Goal: Information Seeking & Learning: Understand process/instructions

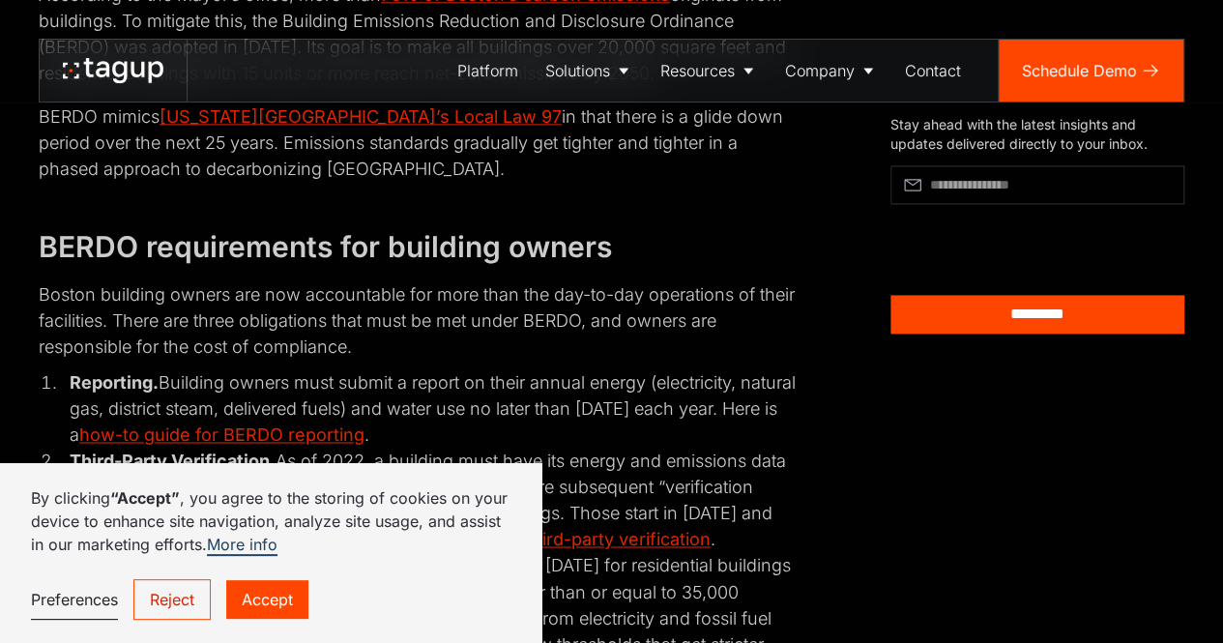
scroll to position [1446, 0]
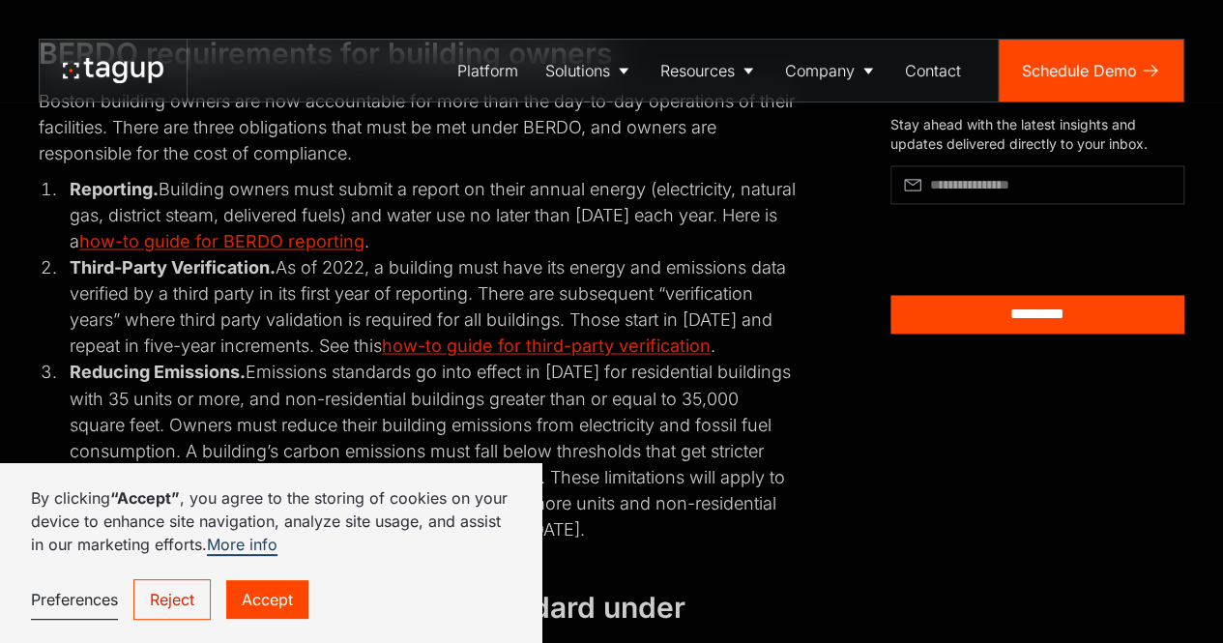
click at [265, 592] on link "Accept" at bounding box center [267, 599] width 82 height 39
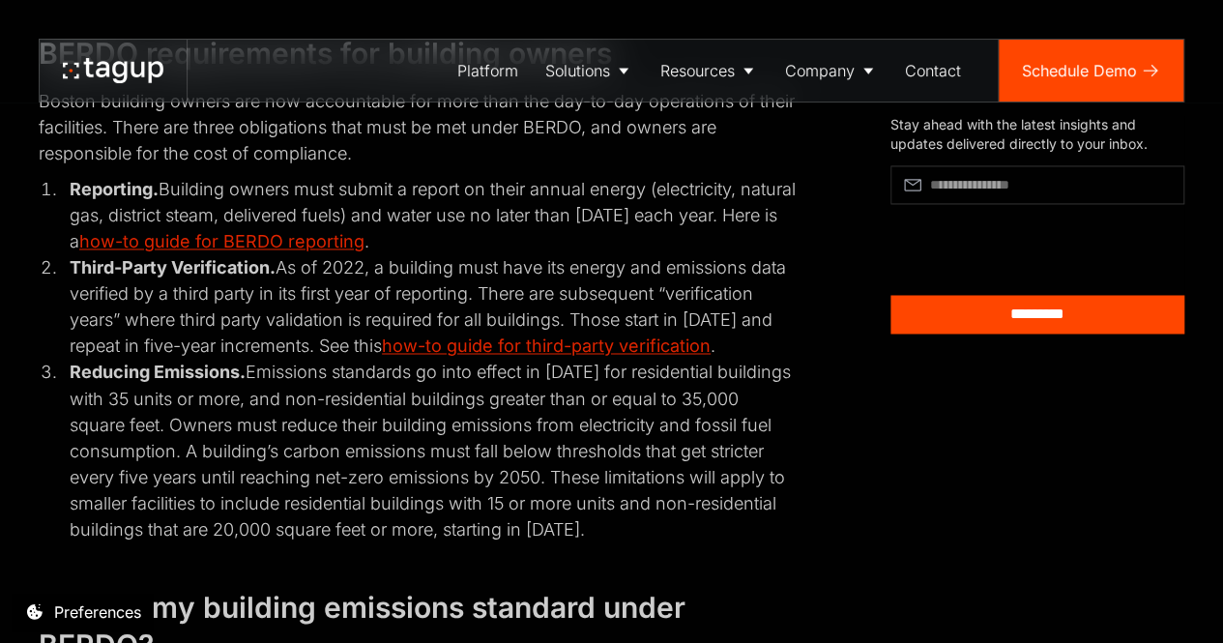
click at [72, 465] on li "Reducing Emissions. Emissions standards go into effect in [DATE] for residentia…" at bounding box center [430, 450] width 736 height 183
click at [413, 286] on li "Third-Party Verification. As of 2022, a building must have its energy and emiss…" at bounding box center [430, 306] width 736 height 104
click at [410, 286] on li "Third-Party Verification. As of 2022, a building must have its energy and emiss…" at bounding box center [430, 306] width 736 height 104
click at [384, 306] on li "Third-Party Verification. As of 2022, a building must have its energy and emiss…" at bounding box center [430, 306] width 736 height 104
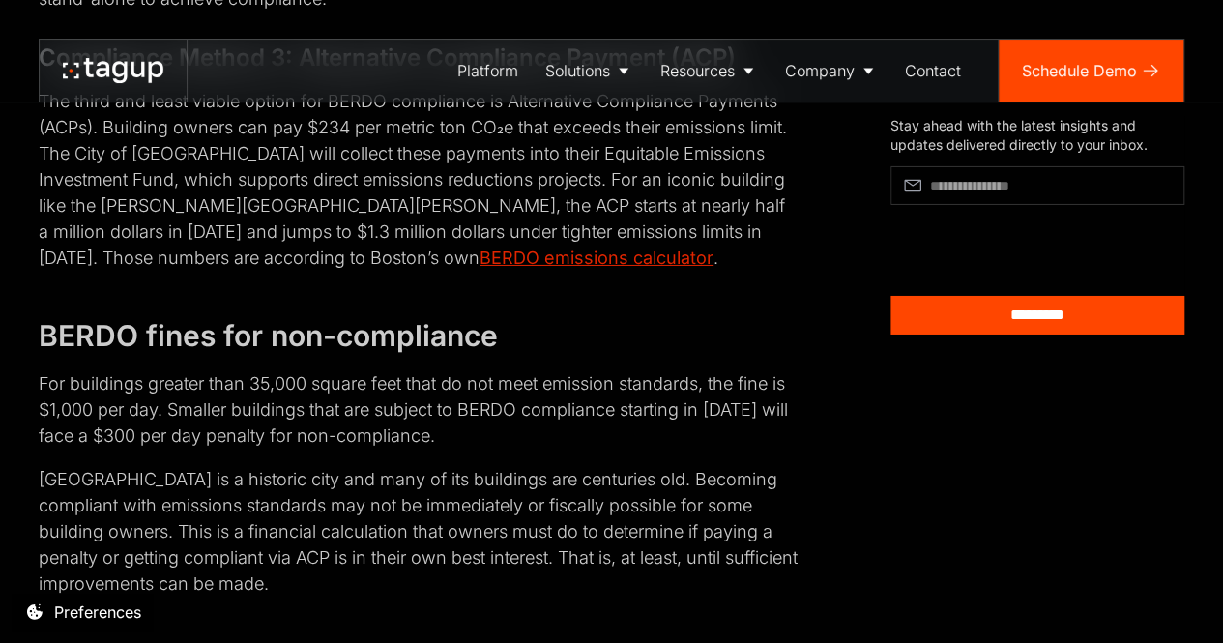
scroll to position [3283, 0]
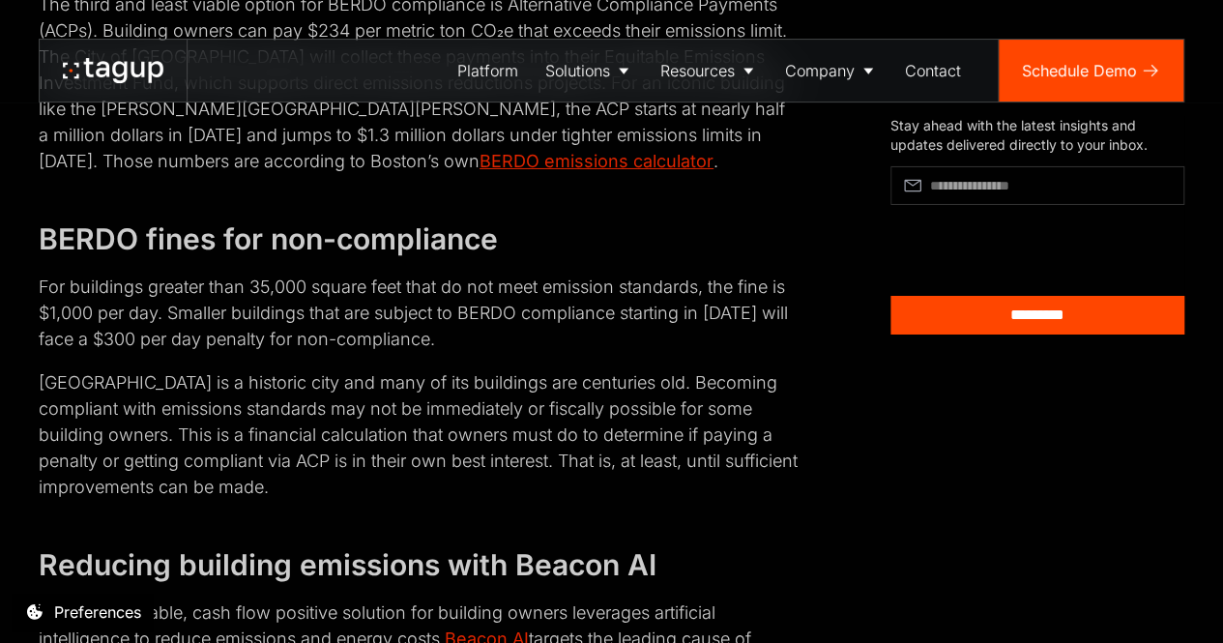
click at [182, 334] on p "For buildings greater than 35,000 square feet that do not meet emission standar…" at bounding box center [418, 313] width 759 height 78
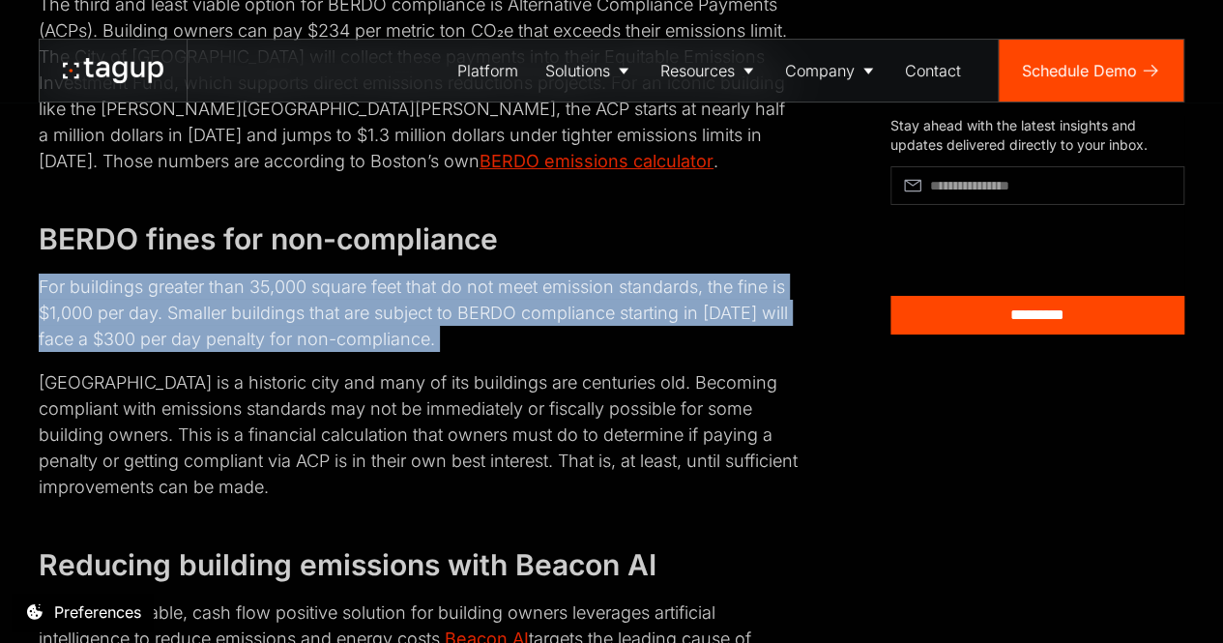
click at [182, 334] on p "For buildings greater than 35,000 square feet that do not meet emission standar…" at bounding box center [418, 313] width 759 height 78
click at [124, 334] on p "For buildings greater than 35,000 square feet that do not meet emission standar…" at bounding box center [418, 313] width 759 height 78
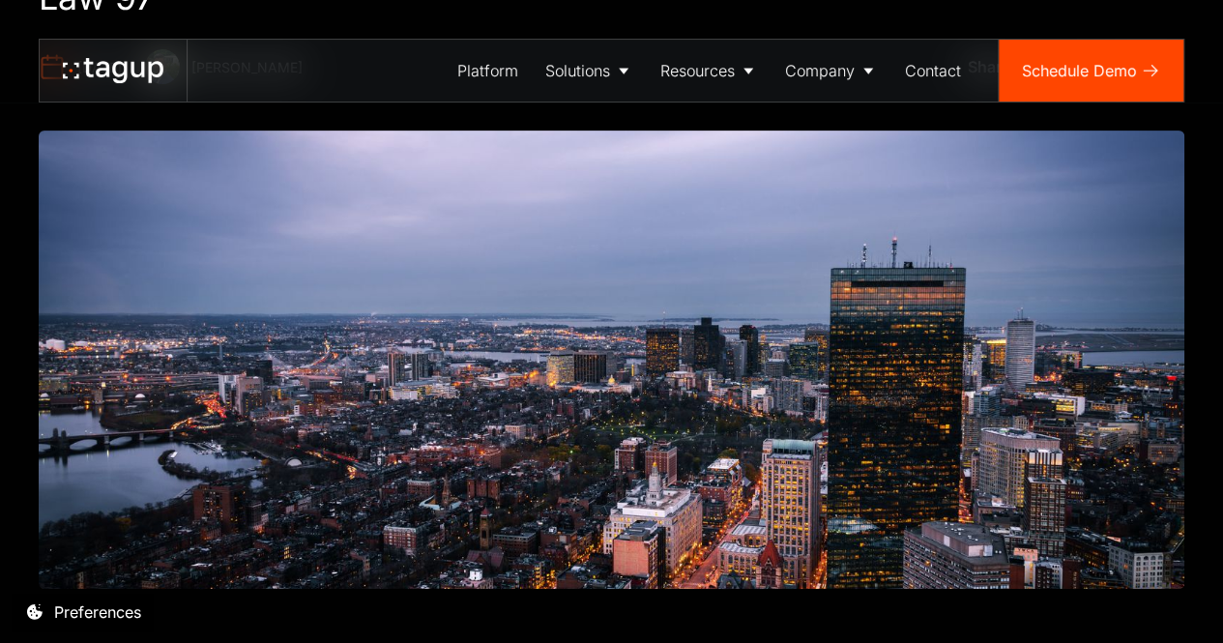
scroll to position [0, 0]
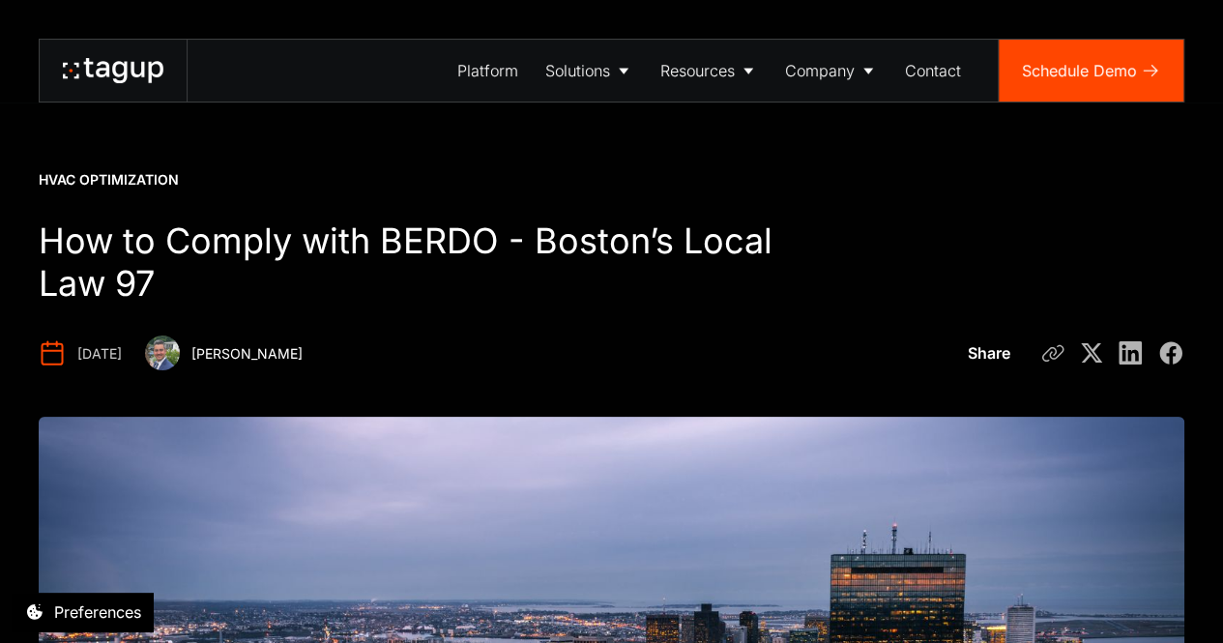
click at [147, 260] on h1 "How to Comply with BERDO - Boston’s Local Law 97" at bounding box center [423, 262] width 768 height 85
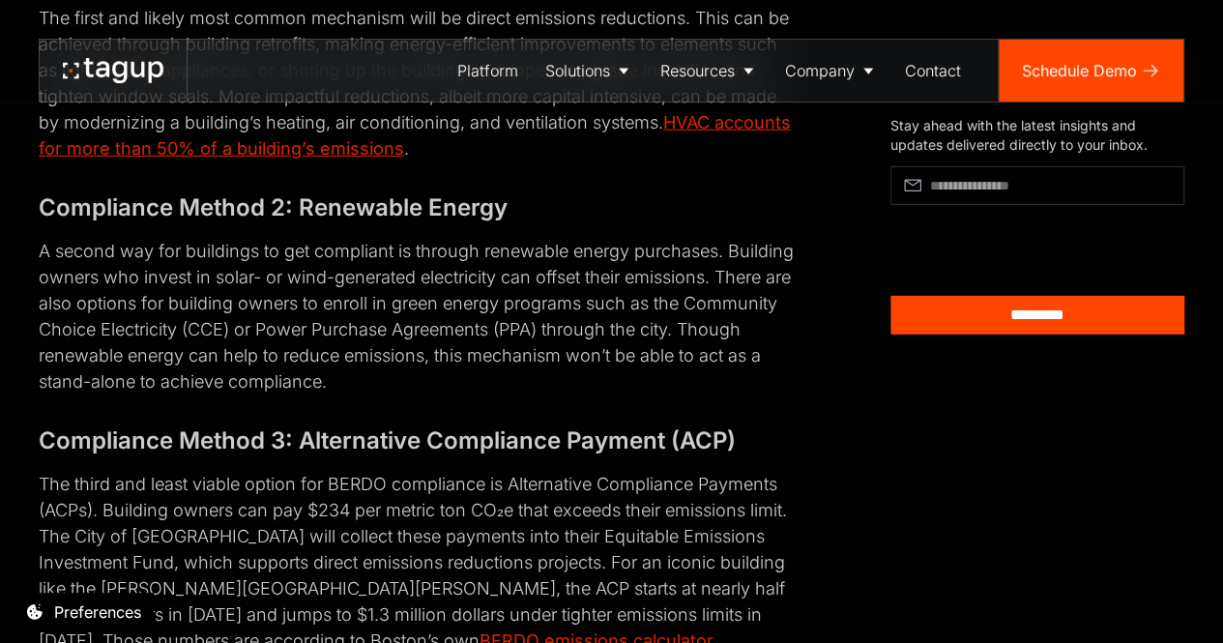
scroll to position [2997, 0]
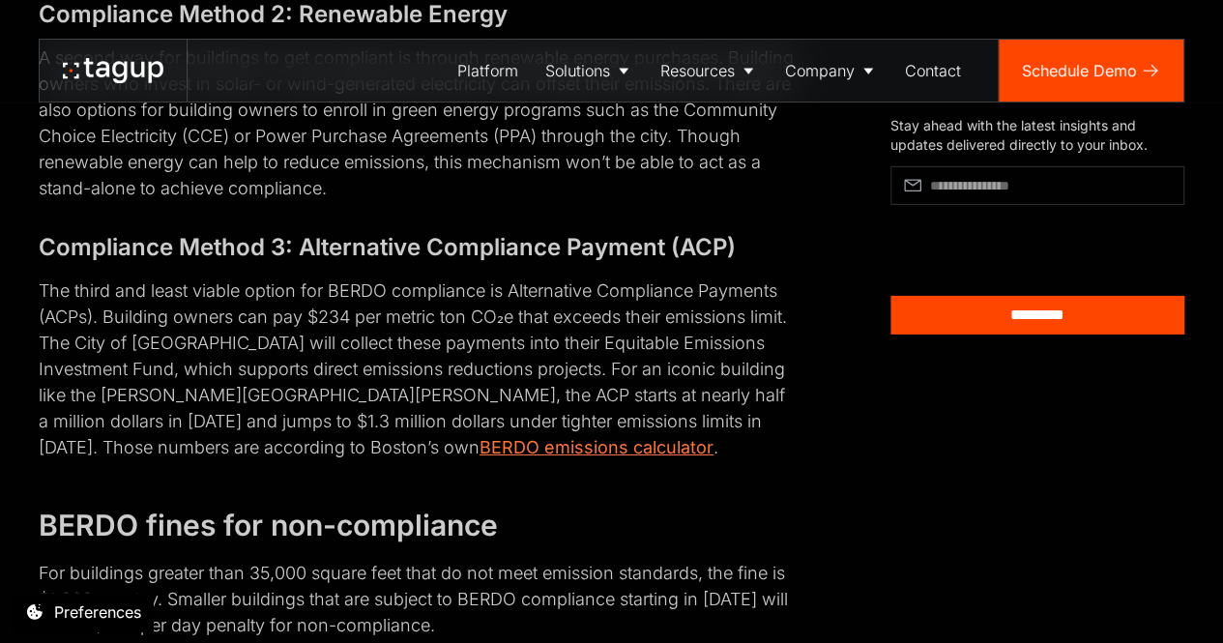
click at [479, 451] on link "BERDO emissions calculator" at bounding box center [596, 447] width 234 height 20
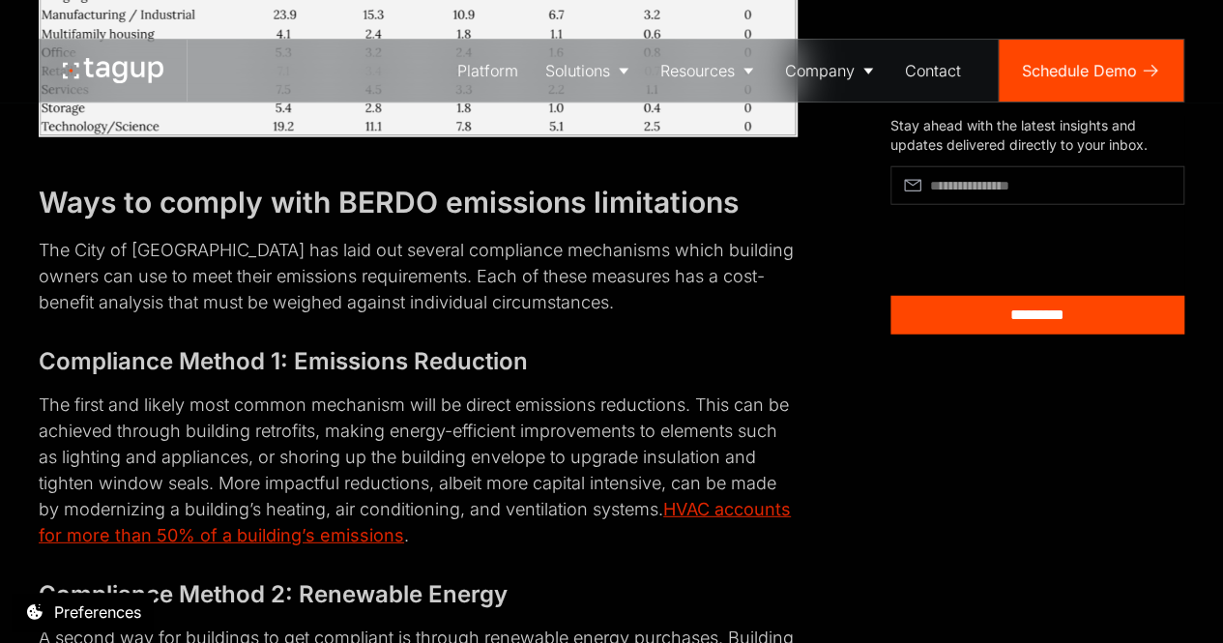
click at [130, 55] on div at bounding box center [113, 70] width 101 height 31
